Goal: Task Accomplishment & Management: Complete application form

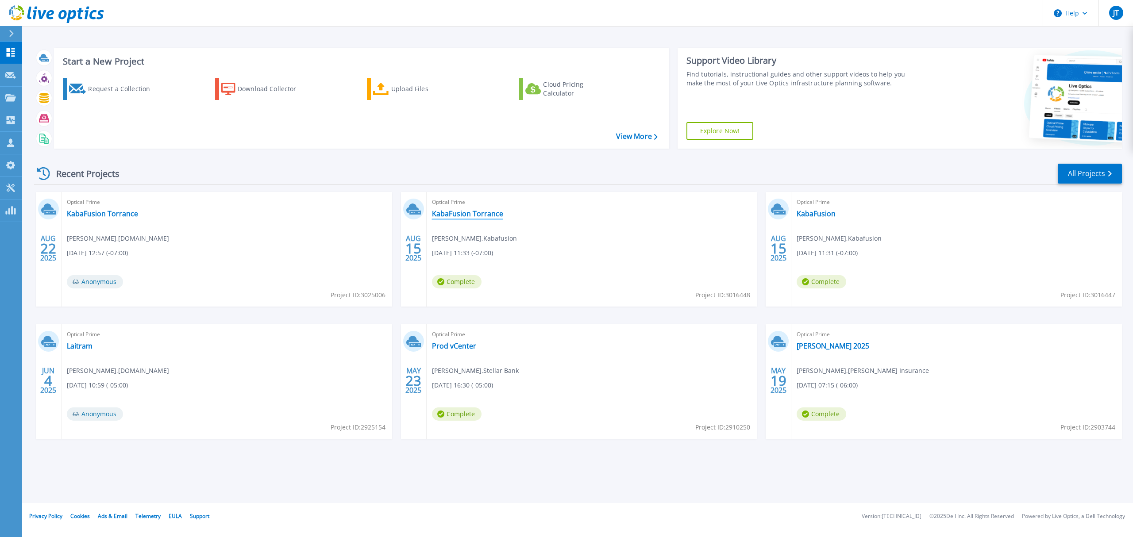
click at [489, 212] on link "KabaFusion Torrance" at bounding box center [467, 213] width 71 height 9
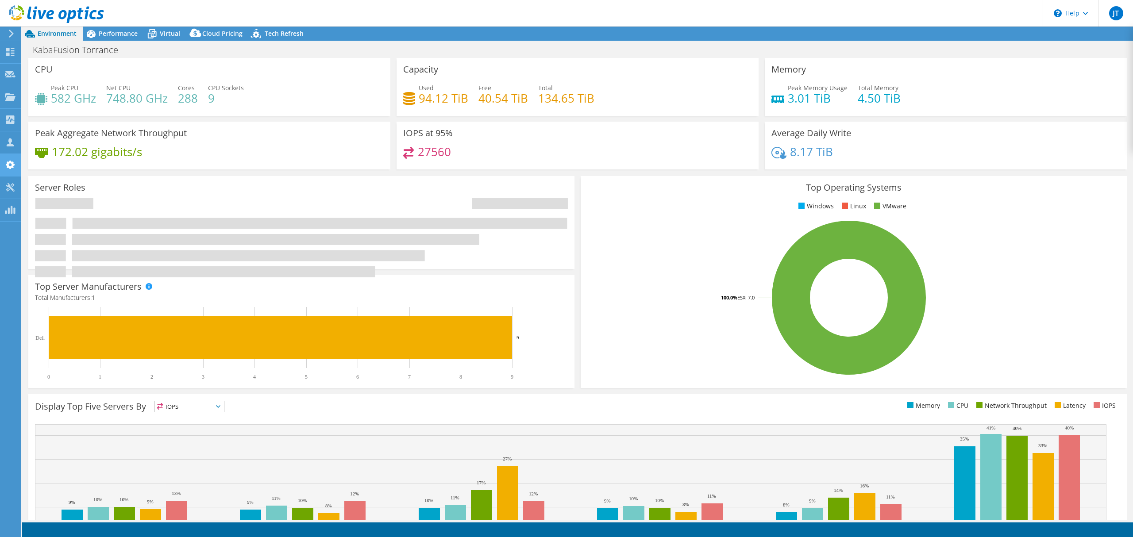
select select "USD"
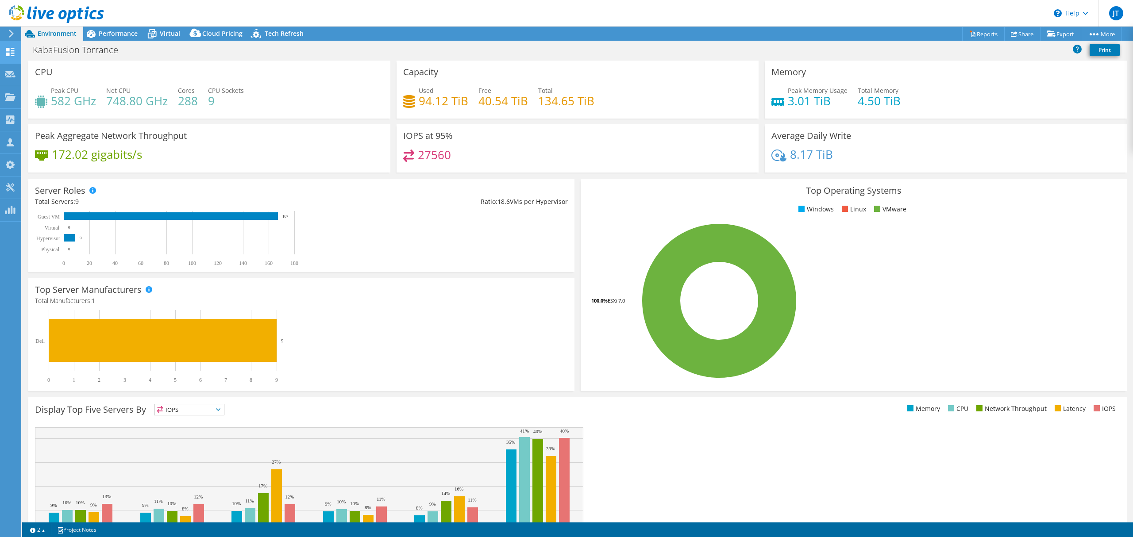
click at [11, 37] on icon at bounding box center [11, 34] width 7 height 8
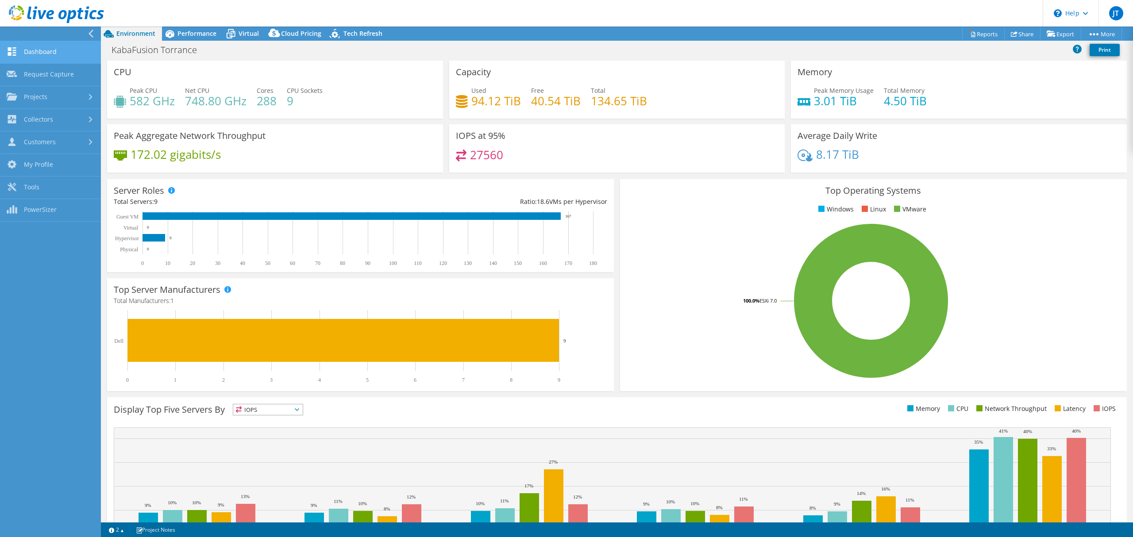
click at [32, 50] on link "Dashboard" at bounding box center [50, 52] width 101 height 23
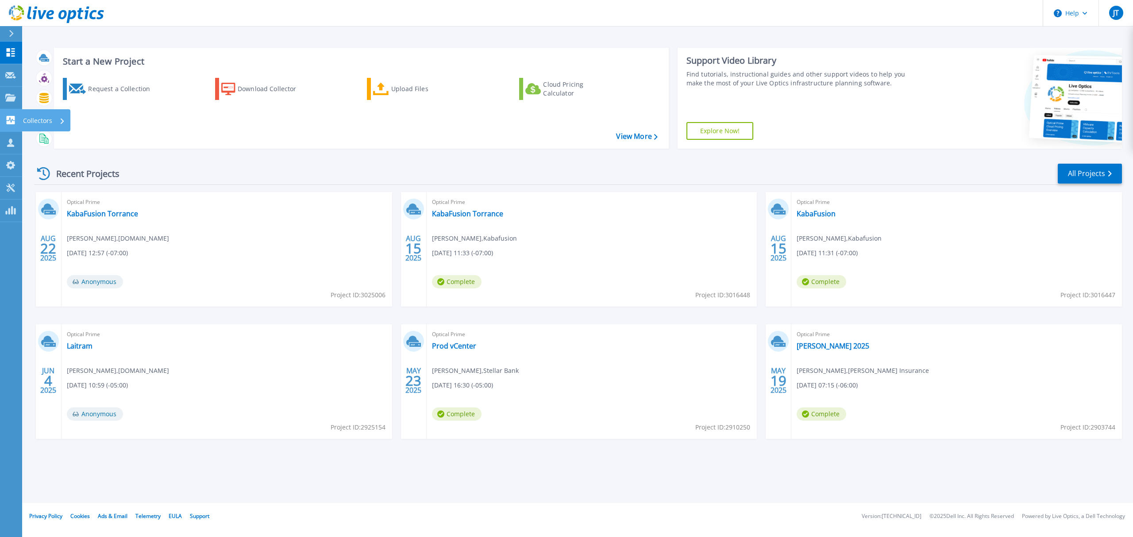
click at [13, 112] on link "Collectors Collectors" at bounding box center [11, 120] width 22 height 23
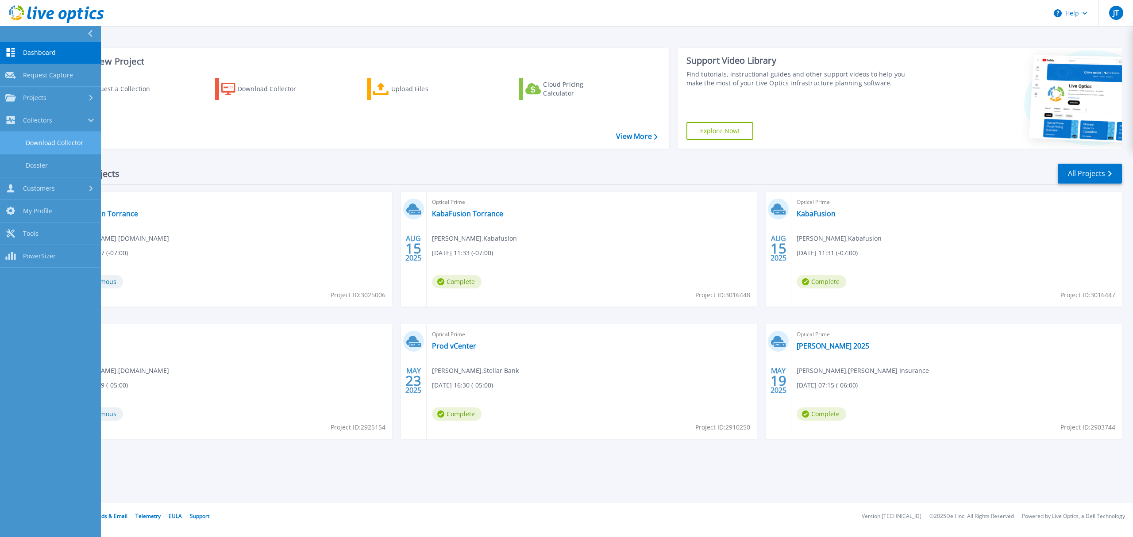
click at [63, 137] on link "Download Collector" at bounding box center [50, 143] width 101 height 23
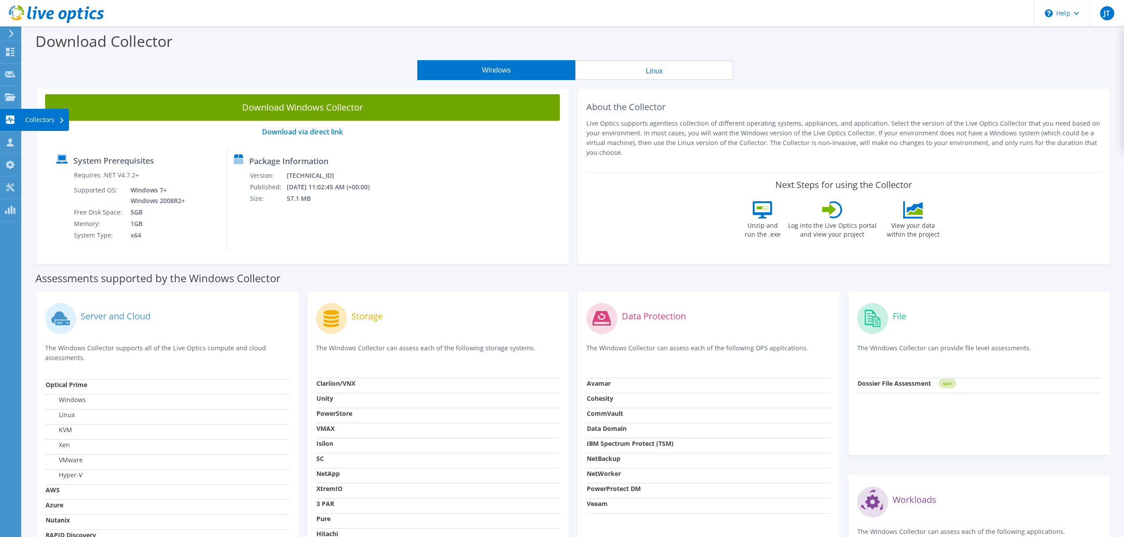
click at [32, 119] on div "Collectors" at bounding box center [45, 120] width 48 height 22
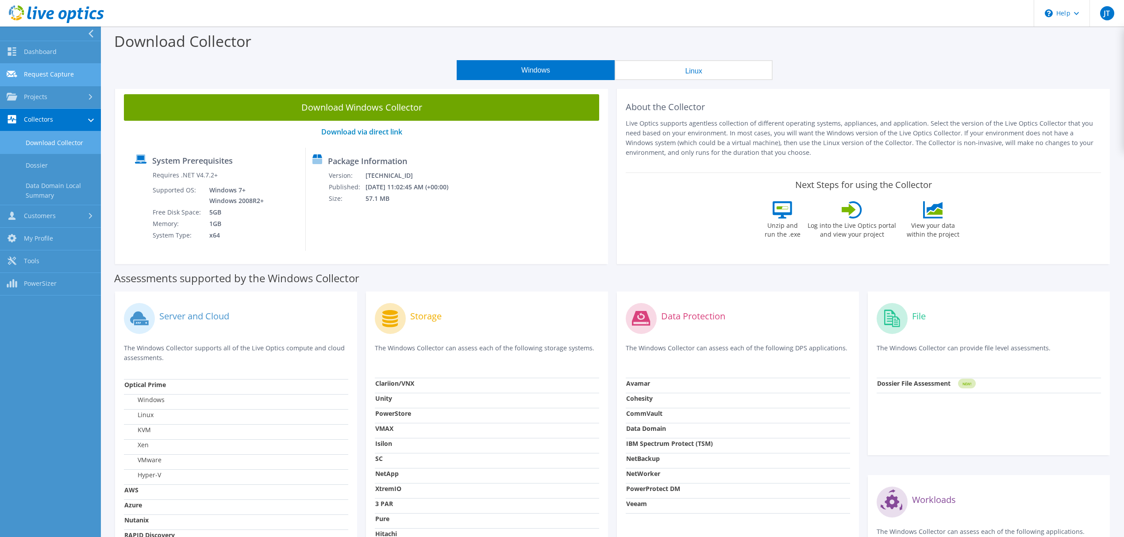
click at [65, 73] on link "Request Capture" at bounding box center [50, 75] width 101 height 23
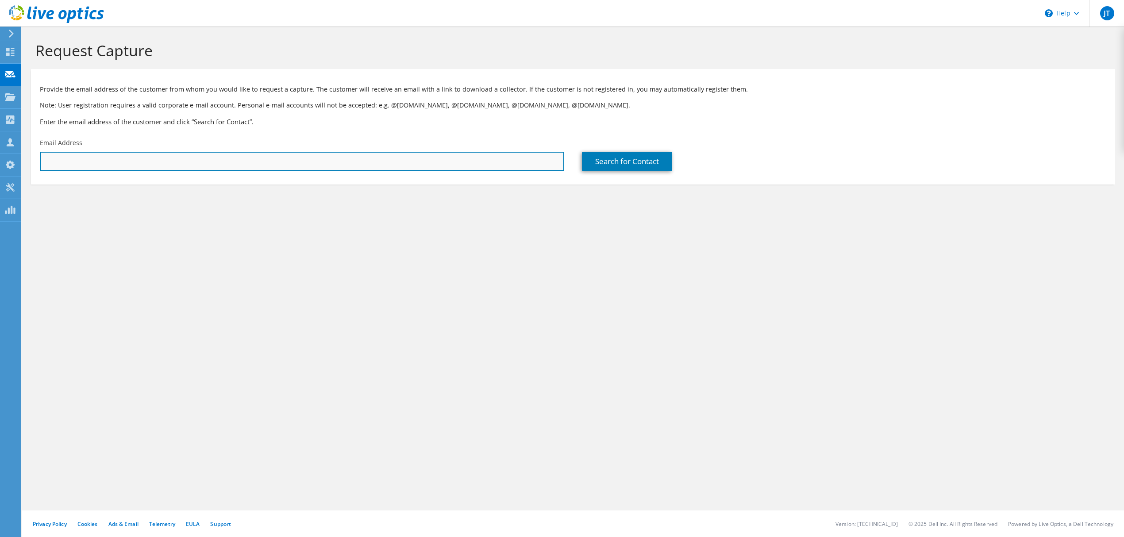
click at [200, 162] on input "text" at bounding box center [302, 161] width 524 height 19
drag, startPoint x: 167, startPoint y: 169, endPoint x: 172, endPoint y: 167, distance: 5.2
click at [167, 169] on input "text" at bounding box center [302, 161] width 524 height 19
paste input "ez.sawa@lionelastomers.com"
type input "ez.sawa@lionelastomers.com"
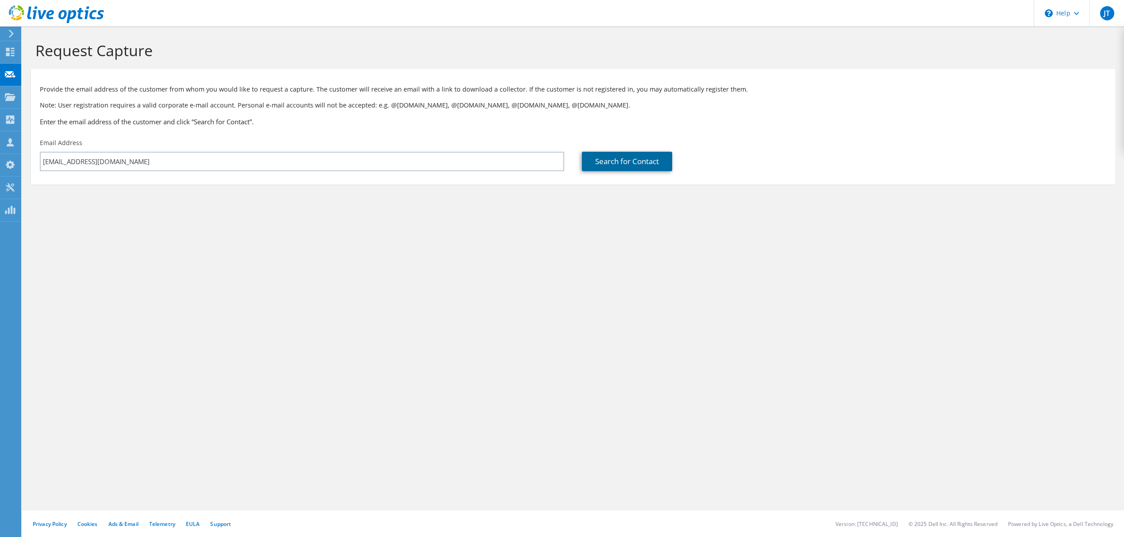
click at [599, 165] on link "Search for Contact" at bounding box center [627, 161] width 90 height 19
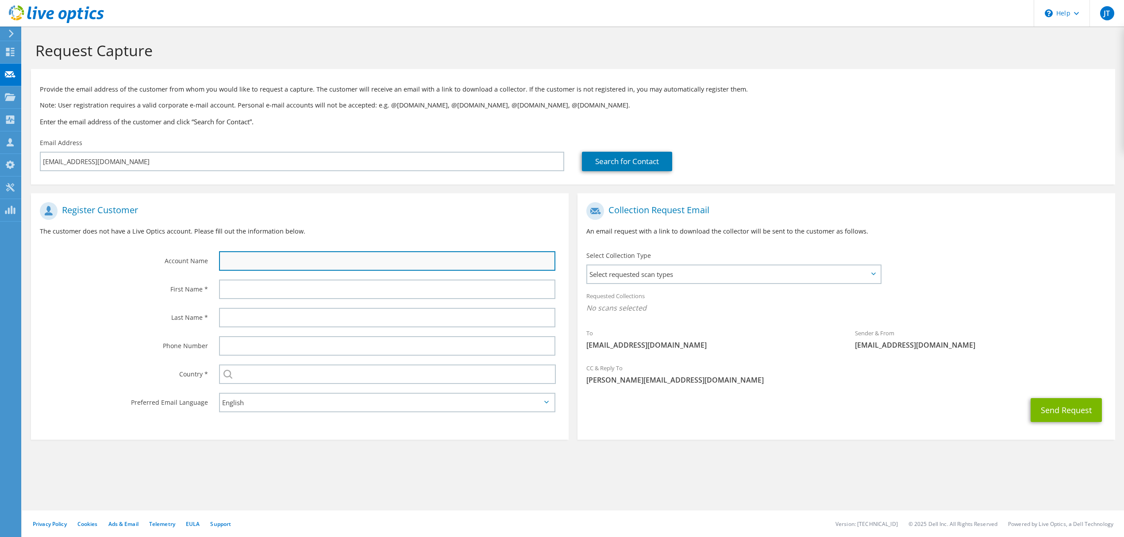
click at [252, 265] on input "text" at bounding box center [387, 260] width 336 height 19
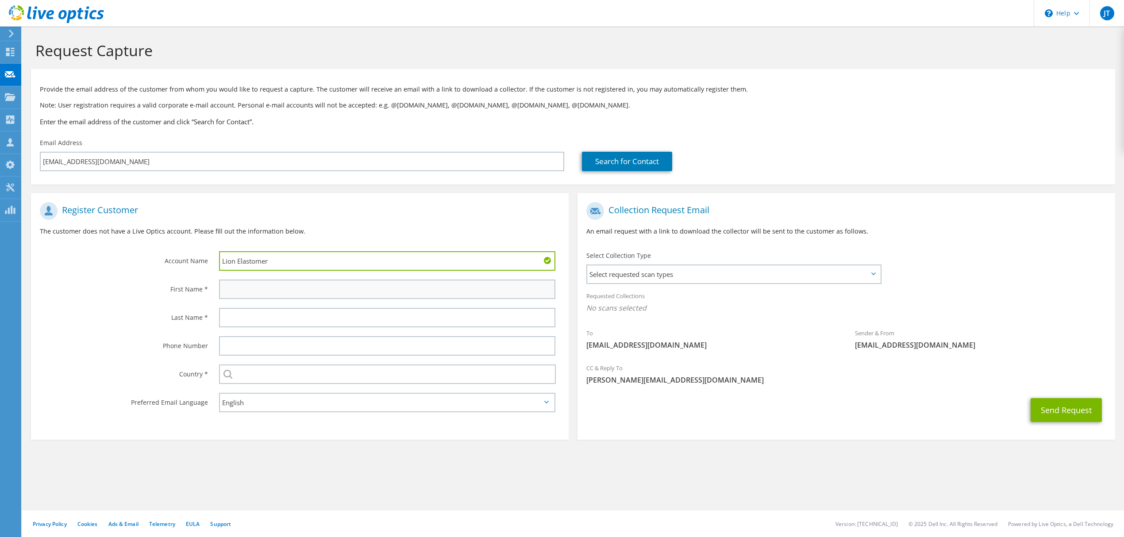
type input "Lion Elastomer"
click at [245, 287] on input "text" at bounding box center [387, 289] width 336 height 19
type input "Eric"
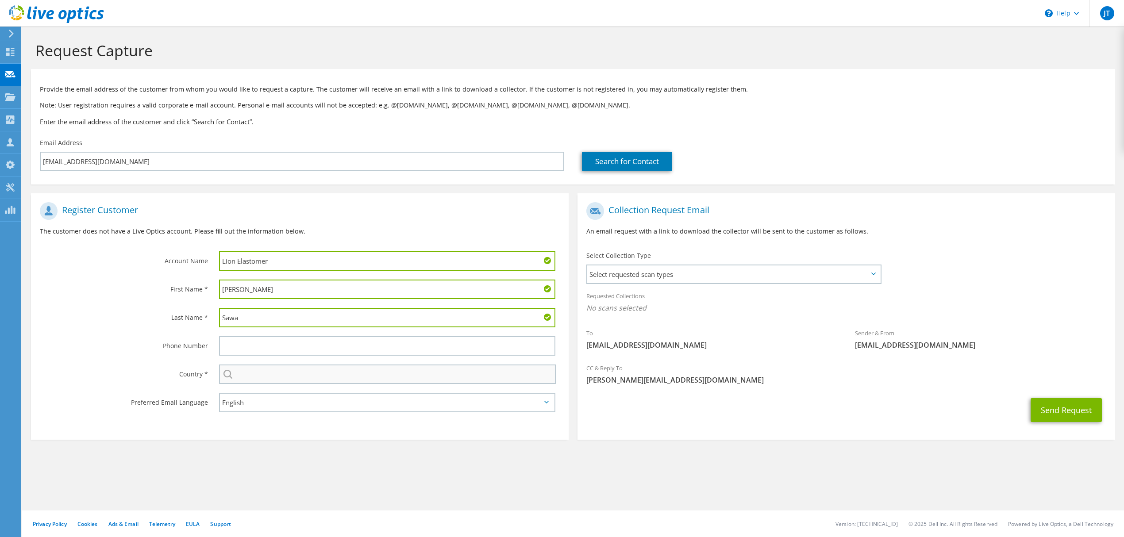
type input "Sawa"
click at [348, 370] on input "text" at bounding box center [387, 374] width 337 height 19
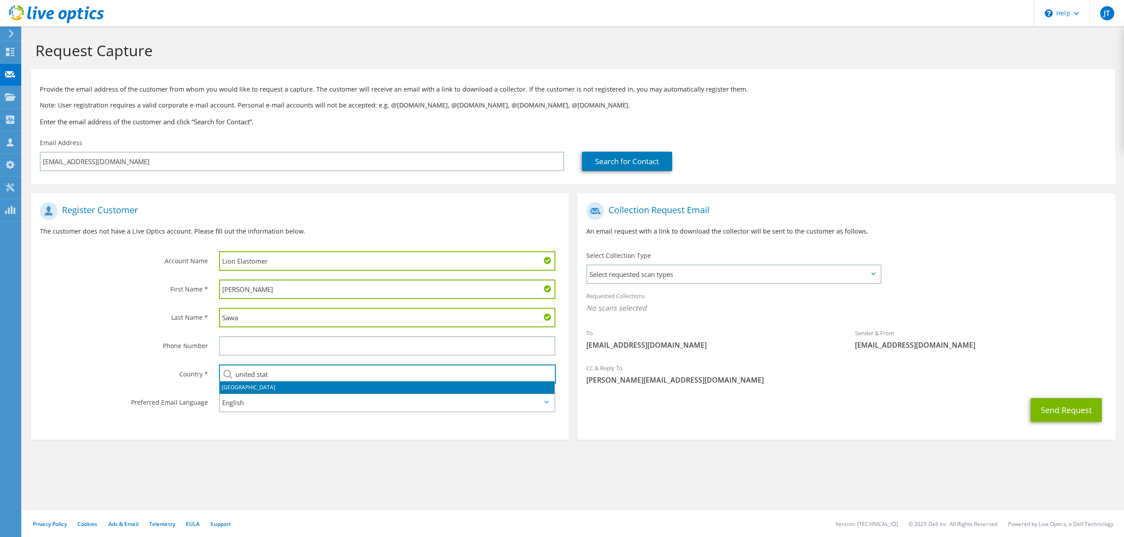
click at [269, 387] on li "[GEOGRAPHIC_DATA]" at bounding box center [386, 387] width 335 height 12
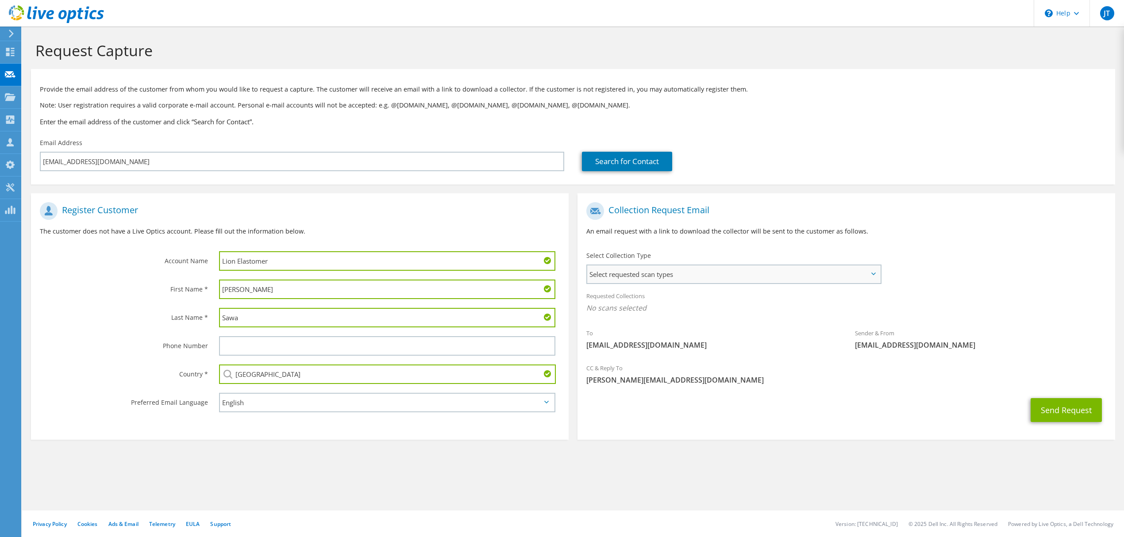
type input "[GEOGRAPHIC_DATA]"
drag, startPoint x: 650, startPoint y: 279, endPoint x: 650, endPoint y: 269, distance: 9.3
click at [650, 277] on span "Select requested scan types" at bounding box center [733, 274] width 293 height 18
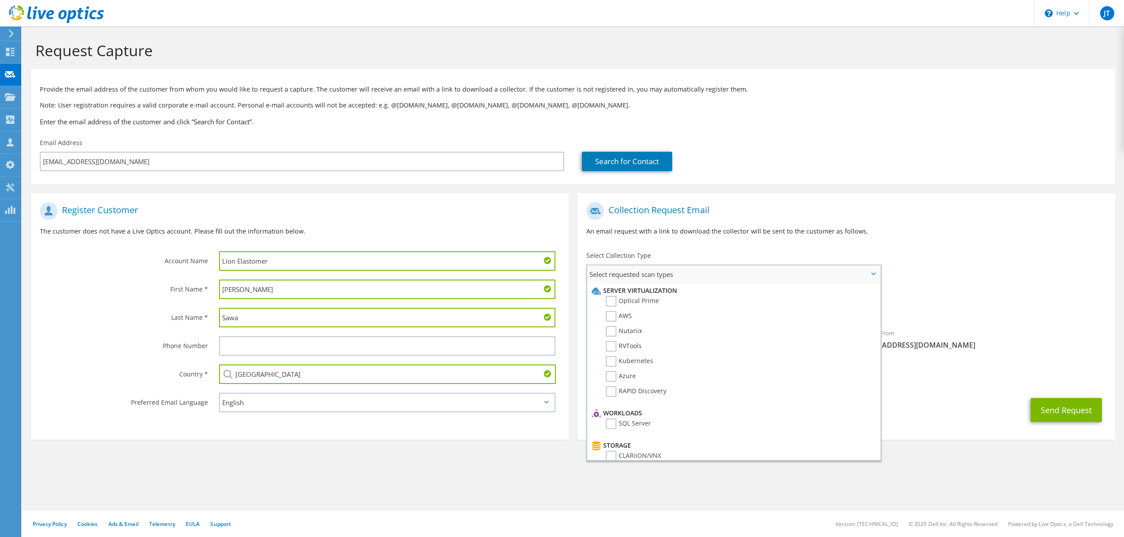
click at [629, 292] on li "Server Virtualization" at bounding box center [732, 290] width 286 height 11
click at [627, 300] on label "Optical Prime" at bounding box center [632, 301] width 53 height 11
click at [0, 0] on input "Optical Prime" at bounding box center [0, 0] width 0 height 0
click at [427, 136] on div "Email Address ez.sawa@lionelastomers.com" at bounding box center [302, 155] width 542 height 42
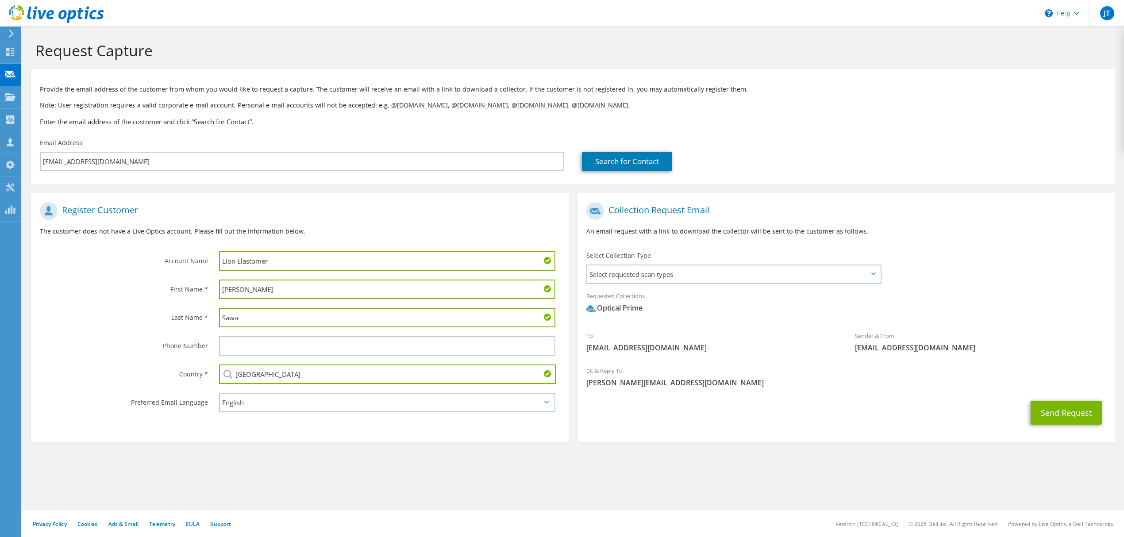
click at [210, 193] on section "Register Customer The customer does not have a Live Optics account. Please fill…" at bounding box center [300, 317] width 538 height 249
click at [1064, 414] on button "Send Request" at bounding box center [1066, 413] width 71 height 24
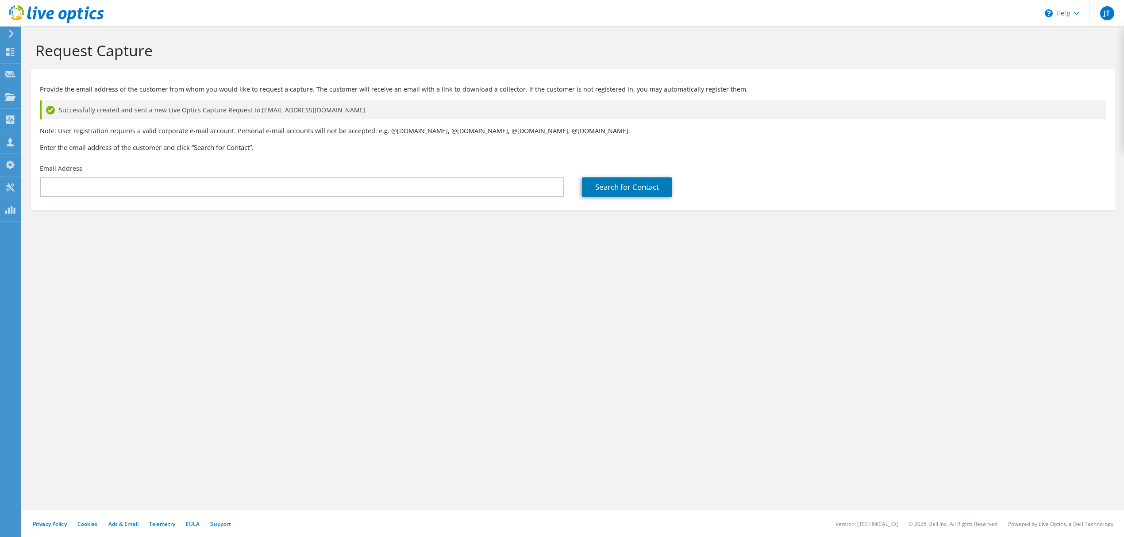
drag, startPoint x: 285, startPoint y: 60, endPoint x: 250, endPoint y: 59, distance: 35.4
click at [284, 60] on div "Request Capture" at bounding box center [573, 48] width 1093 height 42
drag, startPoint x: 176, startPoint y: 50, endPoint x: 140, endPoint y: 60, distance: 37.7
click at [140, 60] on div "Request Capture" at bounding box center [573, 48] width 1093 height 42
click at [163, 48] on h1 "Request Capture" at bounding box center [570, 50] width 1071 height 19
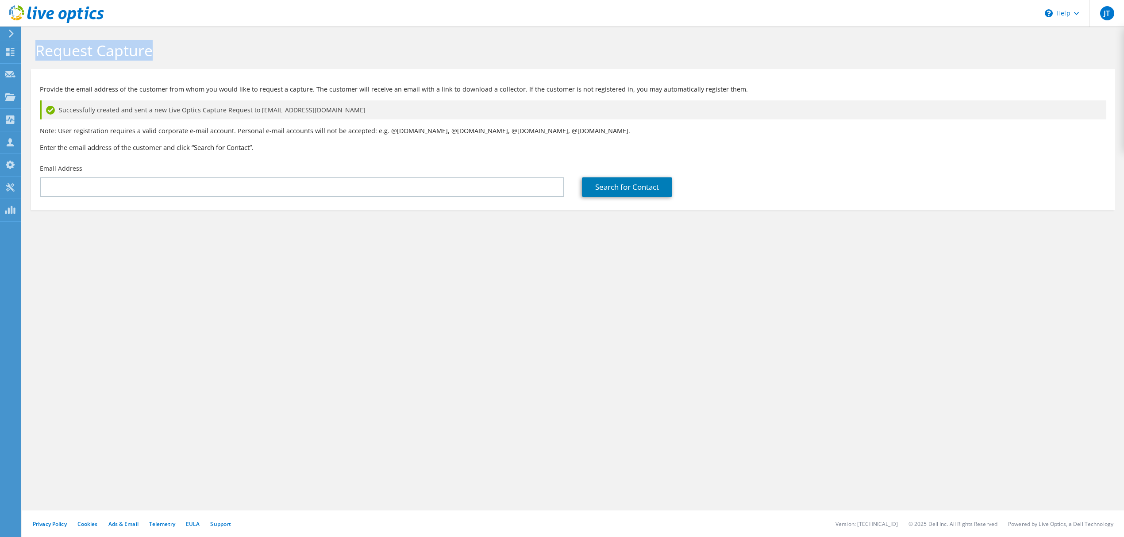
drag, startPoint x: 133, startPoint y: 50, endPoint x: 38, endPoint y: 52, distance: 94.7
click at [38, 52] on h1 "Request Capture" at bounding box center [570, 50] width 1071 height 19
